Goal: Transaction & Acquisition: Purchase product/service

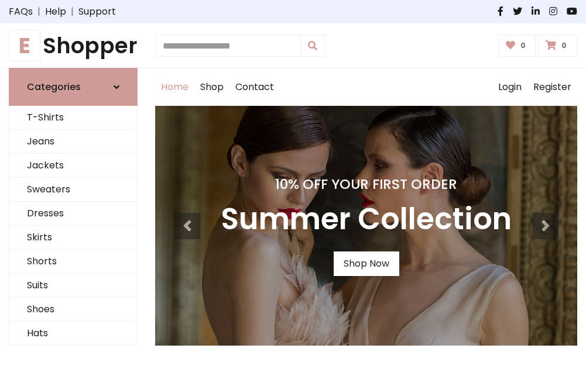
click at [293, 188] on h4 "10% Off Your First Order" at bounding box center [366, 184] width 291 height 16
click at [366, 264] on link "Shop Now" at bounding box center [366, 264] width 66 height 25
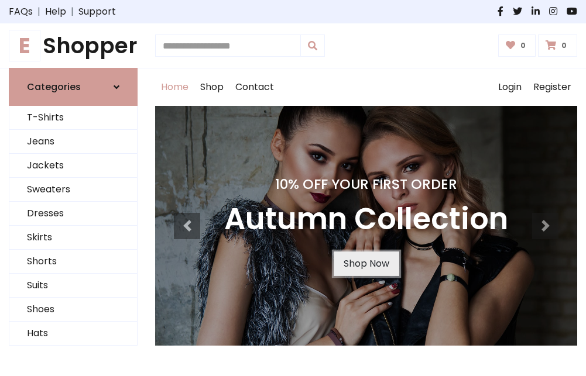
click at [366, 264] on link "Shop Now" at bounding box center [366, 264] width 66 height 25
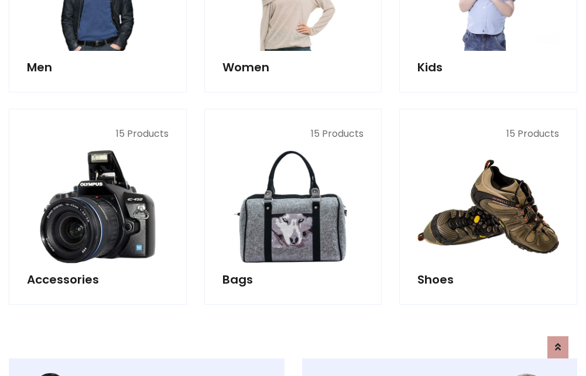
scroll to position [1167, 0]
